Goal: Find contact information: Find contact information

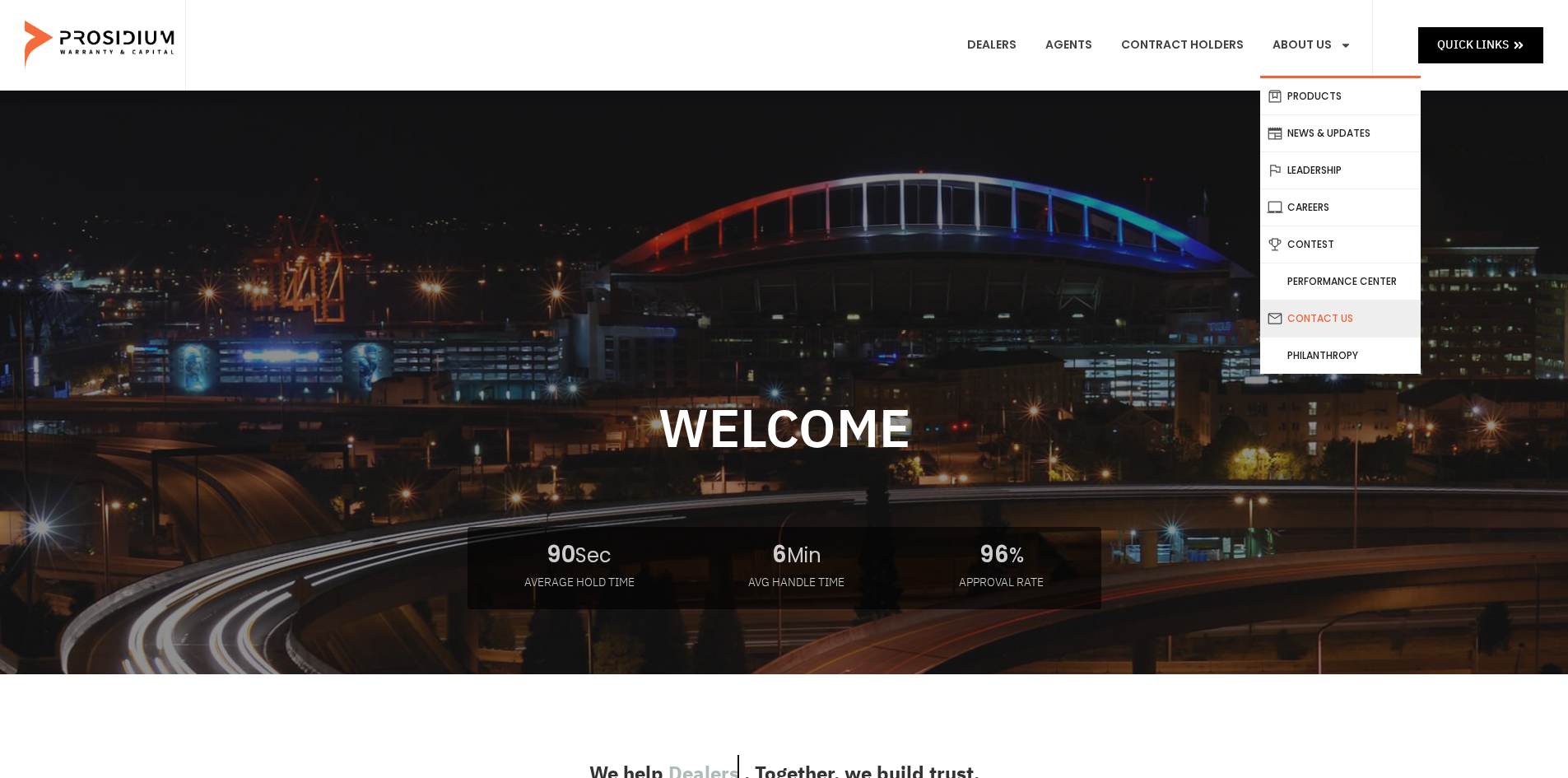
click at [1352, 313] on link "Contact Us" at bounding box center [1341, 318] width 160 height 36
